Goal: Task Accomplishment & Management: Use online tool/utility

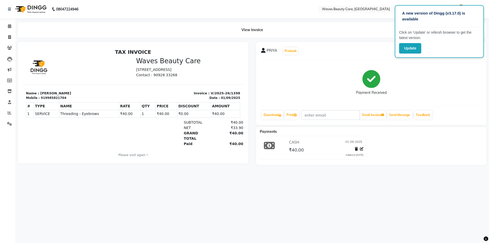
scroll to position [4, 0]
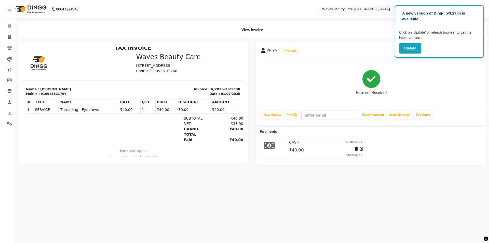
click at [66, 210] on div "A new version of Dingg (v3.17.0) is available Click on ‘Update’ or refersh brow…" at bounding box center [244, 121] width 489 height 243
drag, startPoint x: 74, startPoint y: 197, endPoint x: 86, endPoint y: 192, distance: 13.5
click at [78, 195] on div "A new version of Dingg (v3.17.0) is available Click on ‘Update’ or refersh brow…" at bounding box center [244, 121] width 489 height 243
click at [287, 198] on div "A new version of Dingg (v3.17.0) is available Click on ‘Update’ or refersh brow…" at bounding box center [244, 121] width 489 height 243
click at [401, 57] on div "A new version of Dingg (v3.17.0) is available Click on ‘Update’ or refersh brow…" at bounding box center [439, 31] width 89 height 53
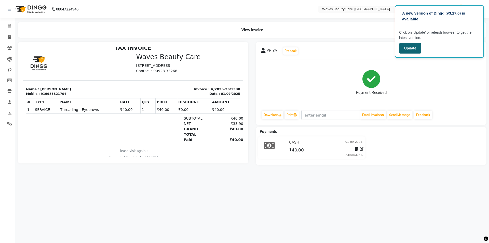
click at [415, 51] on button "Update" at bounding box center [410, 48] width 22 height 10
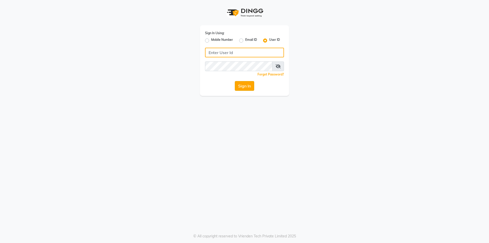
type input "Waves123"
click at [242, 84] on button "Sign In" at bounding box center [244, 86] width 19 height 10
click at [242, 84] on div "Sign In" at bounding box center [244, 86] width 79 height 10
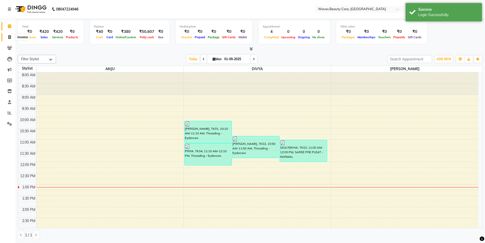
click at [10, 36] on icon at bounding box center [9, 37] width 3 height 4
select select "5946"
select select "service"
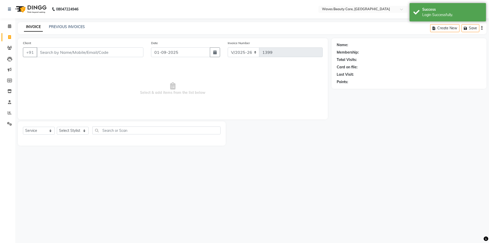
click at [57, 52] on input "Client" at bounding box center [90, 52] width 107 height 10
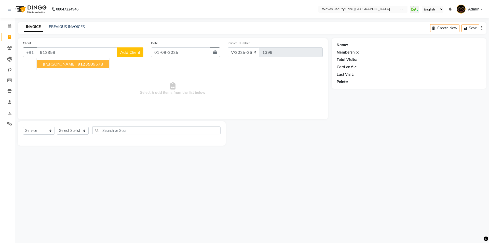
click at [78, 62] on span "912358" at bounding box center [85, 63] width 15 height 5
type input "9123589678"
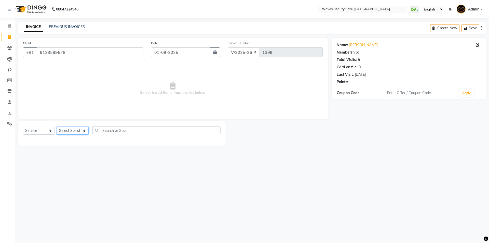
click at [79, 131] on select "Select Stylist ANJU DIVYA Yoganandhi [PERSON_NAME]" at bounding box center [73, 131] width 32 height 8
select select "66638"
click at [57, 127] on select "Select Stylist ANJU DIVYA Yoganandhi [PERSON_NAME]" at bounding box center [73, 131] width 32 height 8
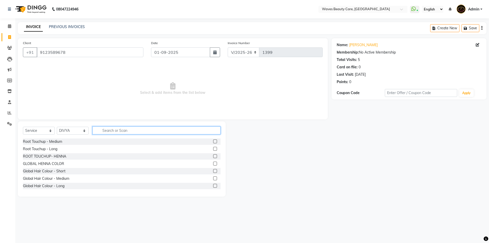
click at [111, 131] on input "text" at bounding box center [156, 130] width 128 height 8
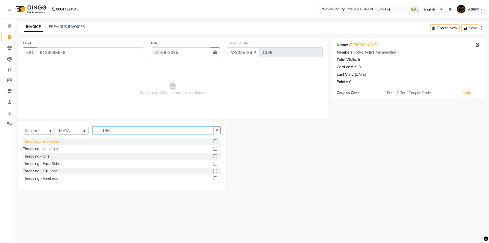
type input "THR"
click at [54, 143] on div "Threading - Eyebrows" at bounding box center [41, 141] width 36 height 5
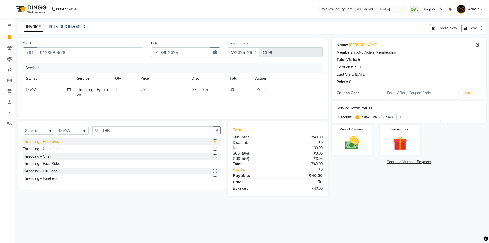
checkbox input "false"
click at [355, 142] on img at bounding box center [352, 142] width 24 height 17
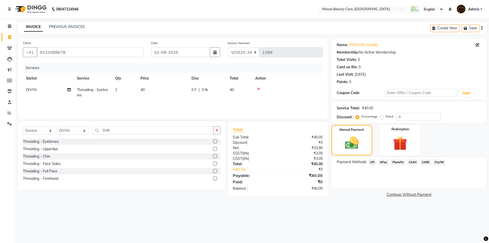
click at [383, 162] on span "GPay" at bounding box center [383, 162] width 10 height 6
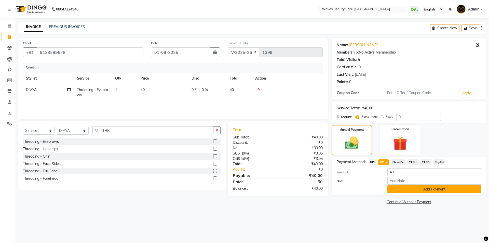
click at [411, 191] on button "Add Payment" at bounding box center [435, 189] width 94 height 8
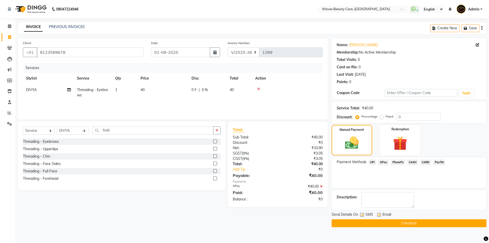
click at [398, 221] on button "Checkout" at bounding box center [409, 223] width 155 height 8
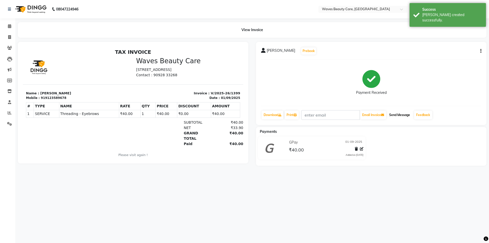
click at [402, 116] on button "Send Message" at bounding box center [399, 115] width 25 height 9
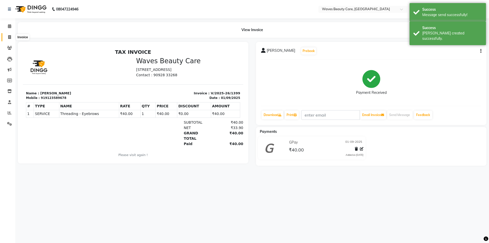
click at [10, 38] on icon at bounding box center [9, 37] width 3 height 4
select select "service"
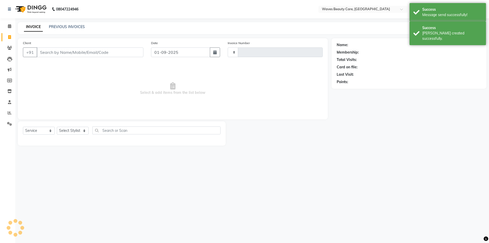
type input "1400"
select select "5946"
